Goal: Transaction & Acquisition: Purchase product/service

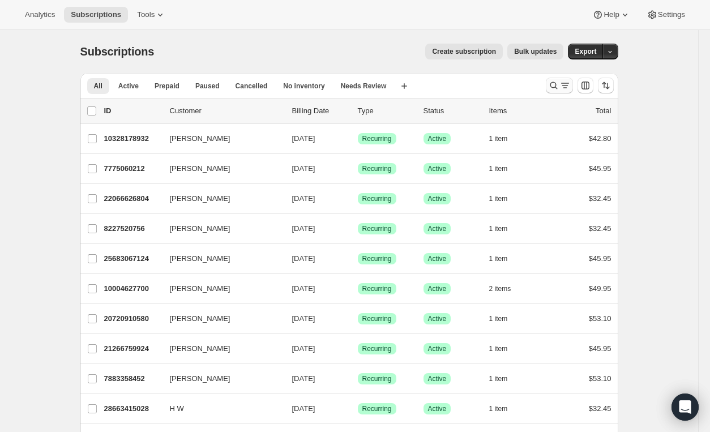
click at [560, 84] on icon "Search and filter results" at bounding box center [553, 85] width 11 height 11
click at [559, 83] on icon "Search and filter results" at bounding box center [553, 85] width 11 height 11
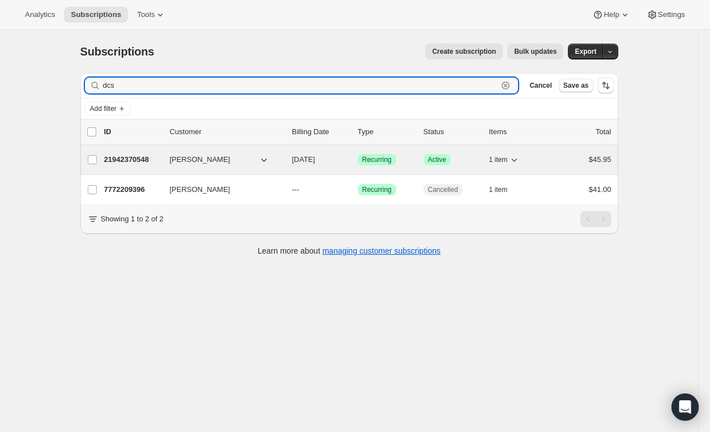
type input "dcs"
click at [546, 160] on div "1 item" at bounding box center [517, 160] width 57 height 16
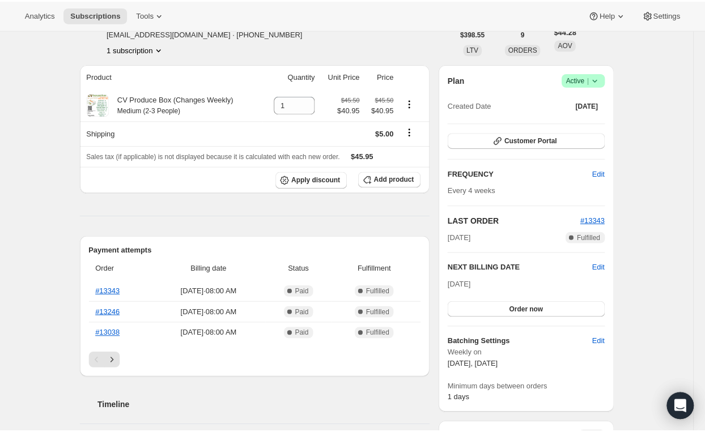
scroll to position [68, 0]
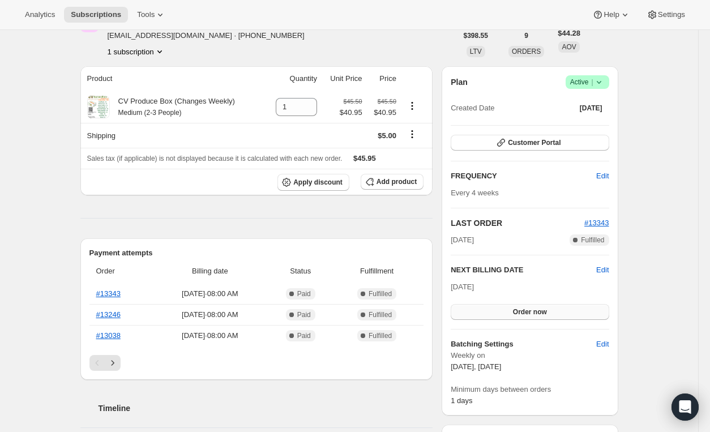
click at [527, 309] on span "Order now" at bounding box center [530, 312] width 34 height 9
